Goal: Task Accomplishment & Management: Complete application form

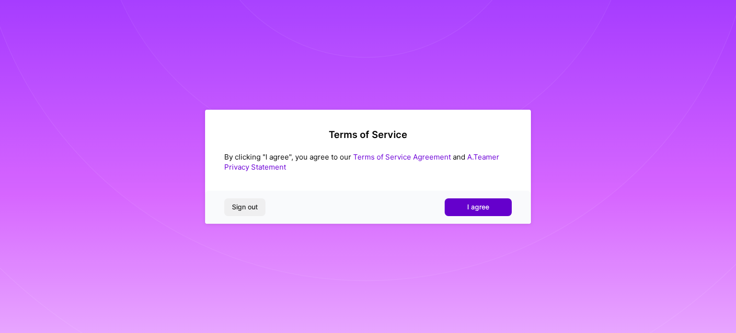
click at [464, 199] on button "I agree" at bounding box center [478, 206] width 67 height 17
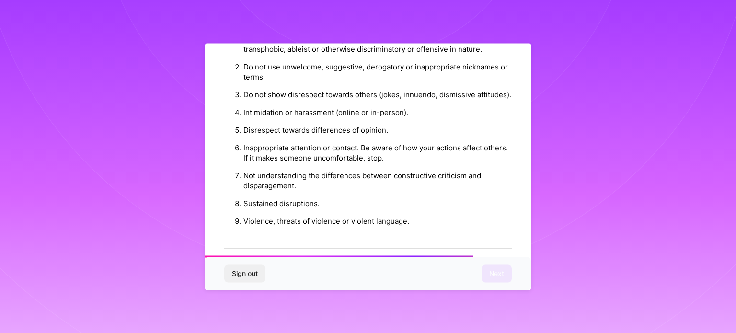
scroll to position [1112, 0]
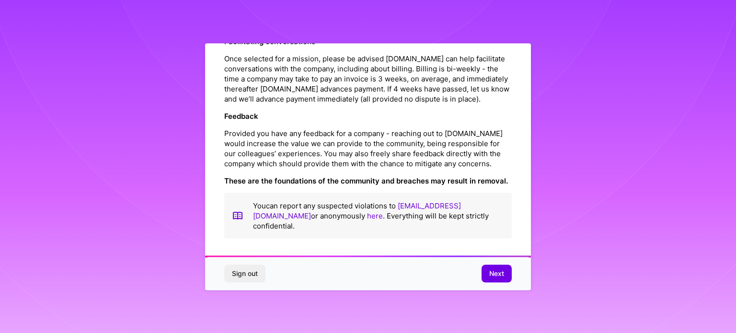
click at [497, 264] on div "Sign out Next" at bounding box center [368, 273] width 326 height 33
click at [501, 276] on span "Next" at bounding box center [497, 274] width 15 height 10
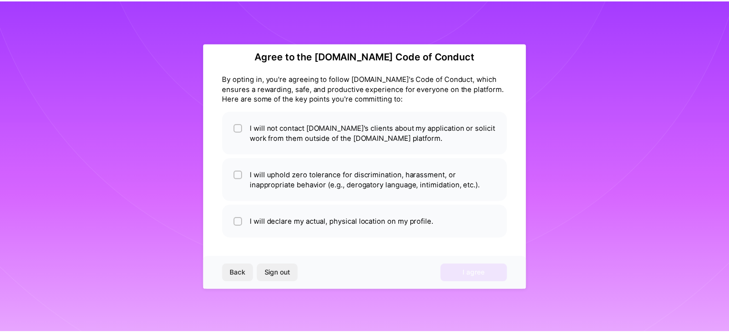
scroll to position [12, 0]
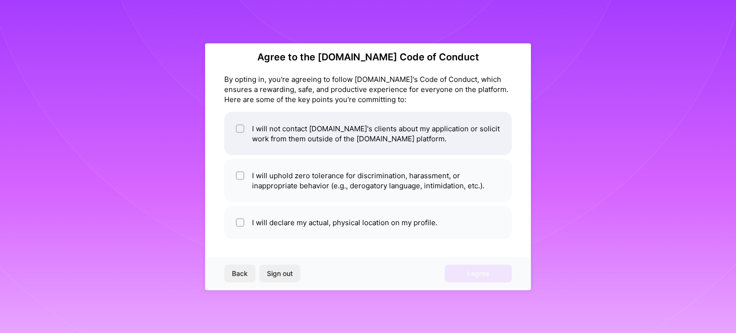
click at [327, 143] on li "I will not contact [DOMAIN_NAME]'s clients about my application or solicit work…" at bounding box center [368, 133] width 288 height 43
checkbox input "true"
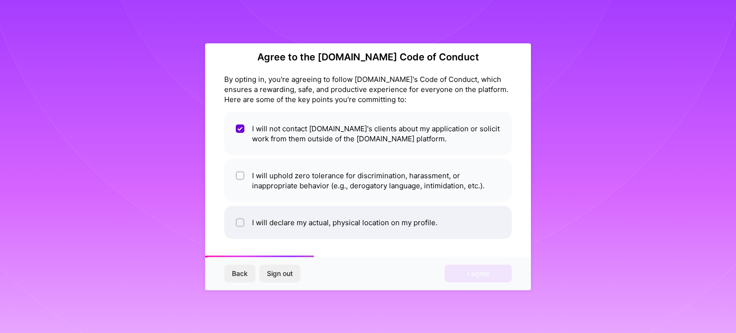
click at [328, 215] on li "I will declare my actual, physical location on my profile." at bounding box center [368, 222] width 288 height 33
checkbox input "true"
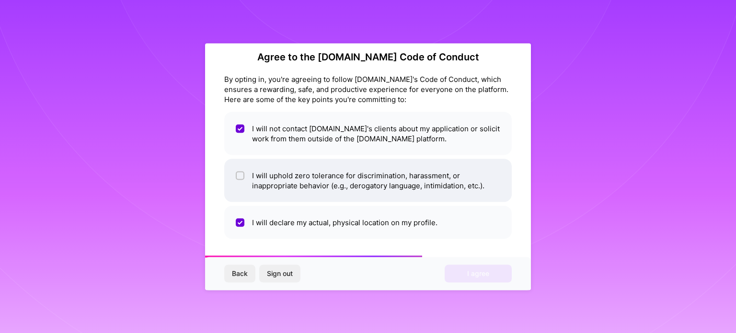
click at [323, 194] on li "I will uphold zero tolerance for discrimination, harassment, or inappropriate b…" at bounding box center [368, 180] width 288 height 43
checkbox input "true"
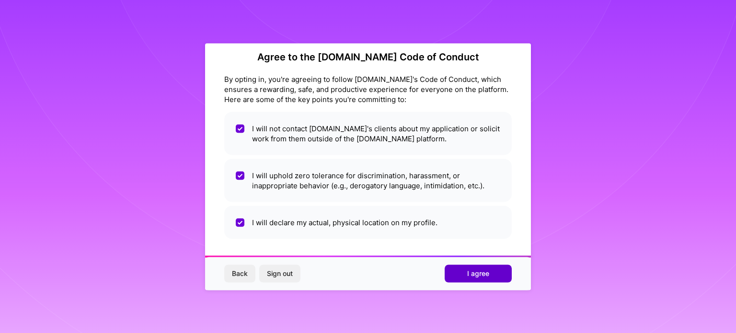
click at [468, 277] on span "I agree" at bounding box center [478, 274] width 22 height 10
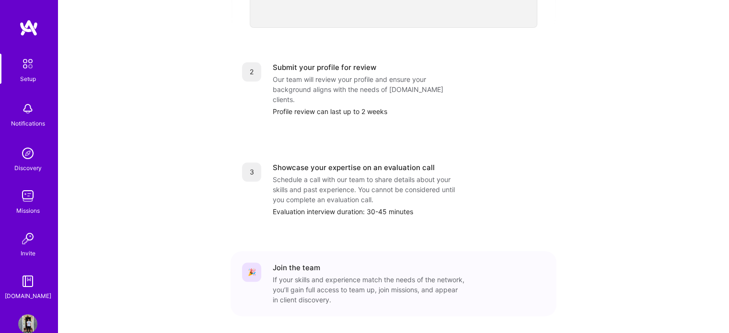
scroll to position [395, 0]
